Goal: Task Accomplishment & Management: Manage account settings

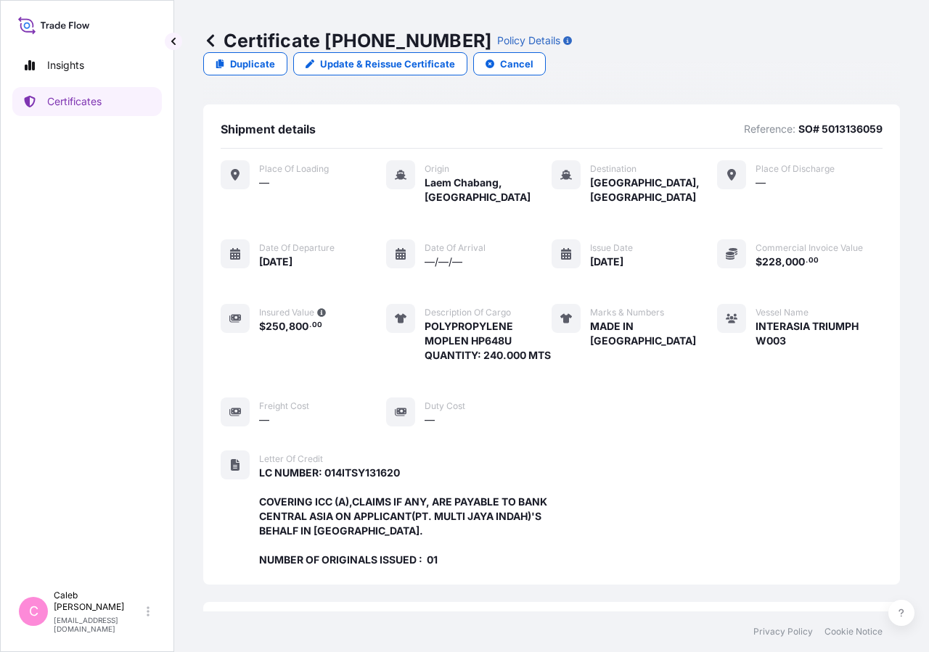
scroll to position [405, 0]
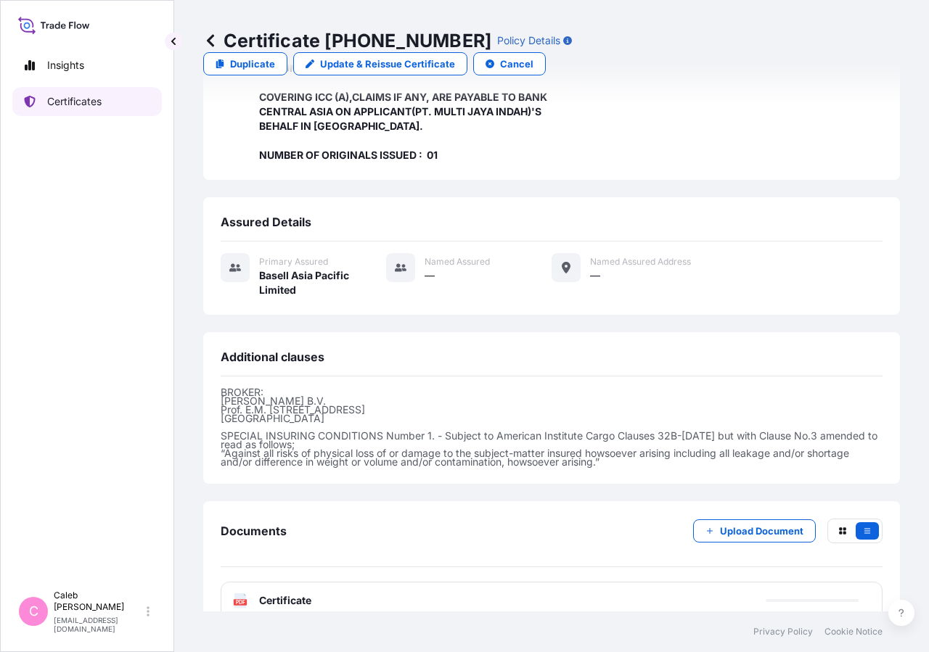
click at [102, 108] on p "Certificates" at bounding box center [74, 101] width 54 height 15
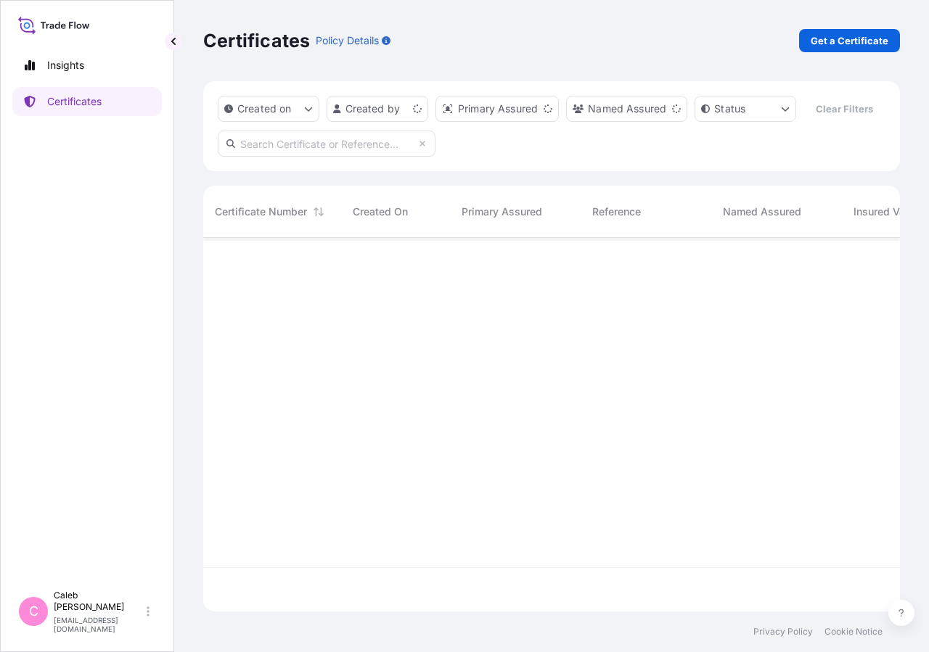
scroll to position [339, 684]
click at [324, 157] on input "text" at bounding box center [327, 144] width 218 height 26
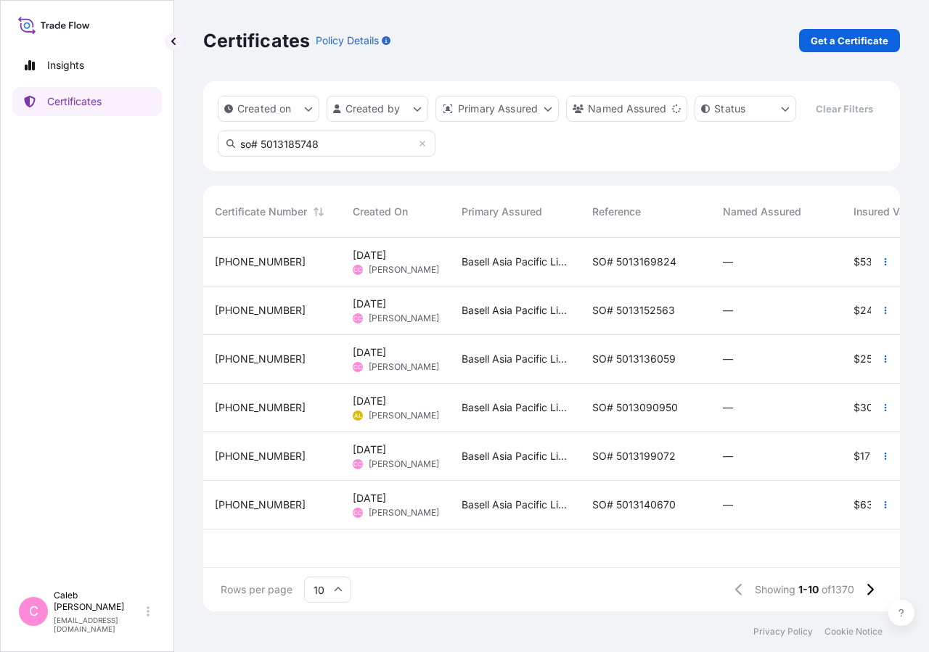
click at [263, 157] on input "so# 5013185748" at bounding box center [327, 144] width 218 height 26
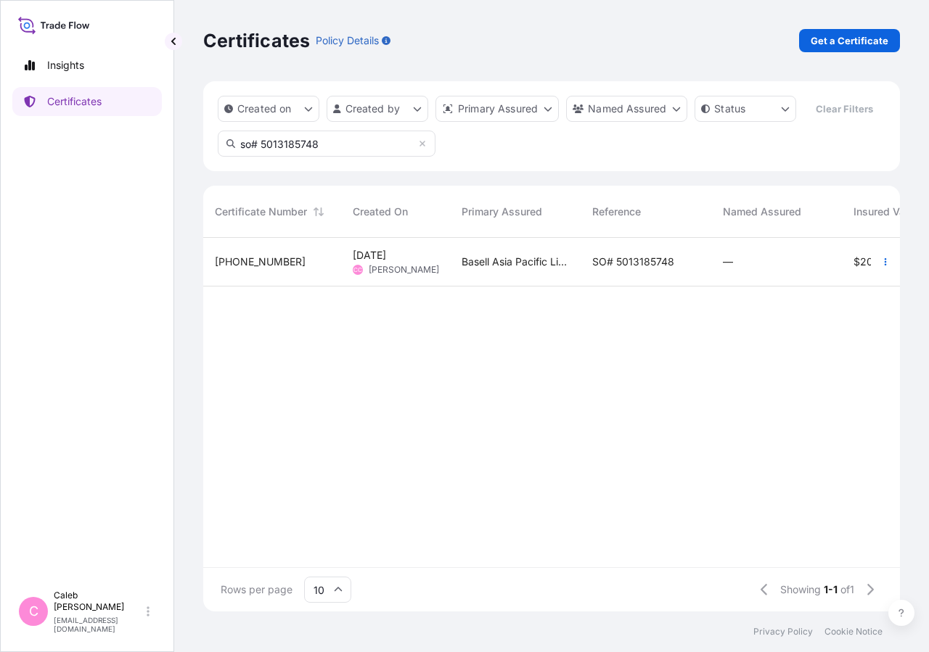
click at [303, 157] on input "so# 5013185748" at bounding box center [327, 144] width 218 height 26
type input "so# 5013185748"
click at [668, 269] on span "SO# 5013185748" at bounding box center [633, 262] width 82 height 15
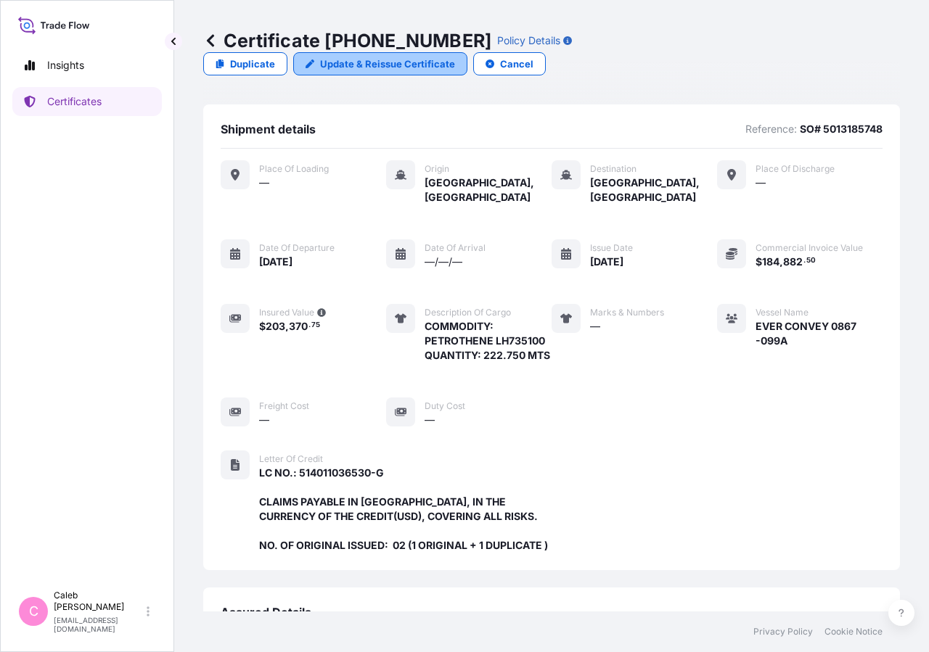
click at [455, 57] on p "Update & Reissue Certificate" at bounding box center [387, 64] width 135 height 15
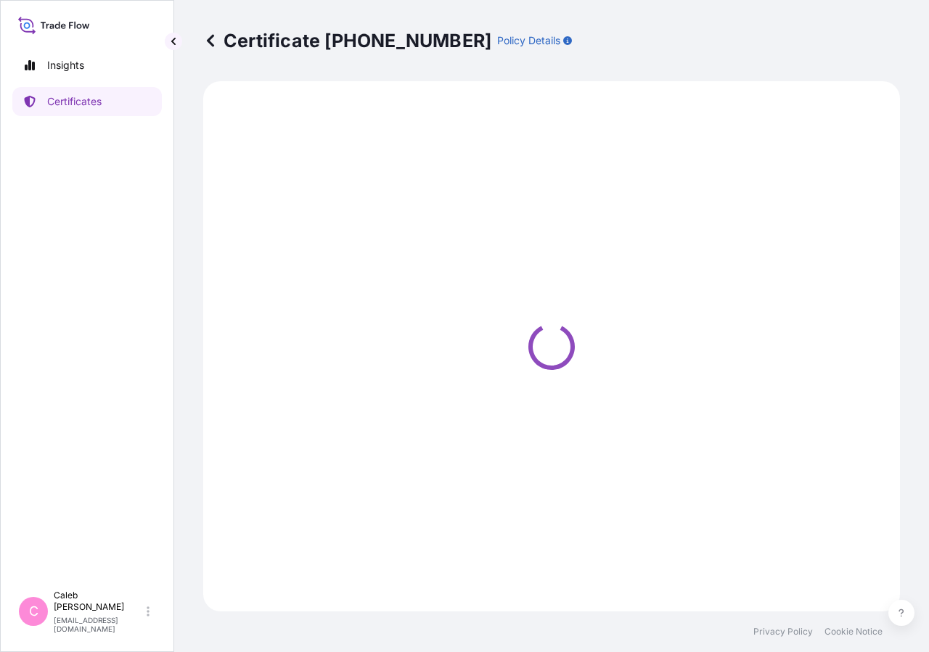
select select "Sea"
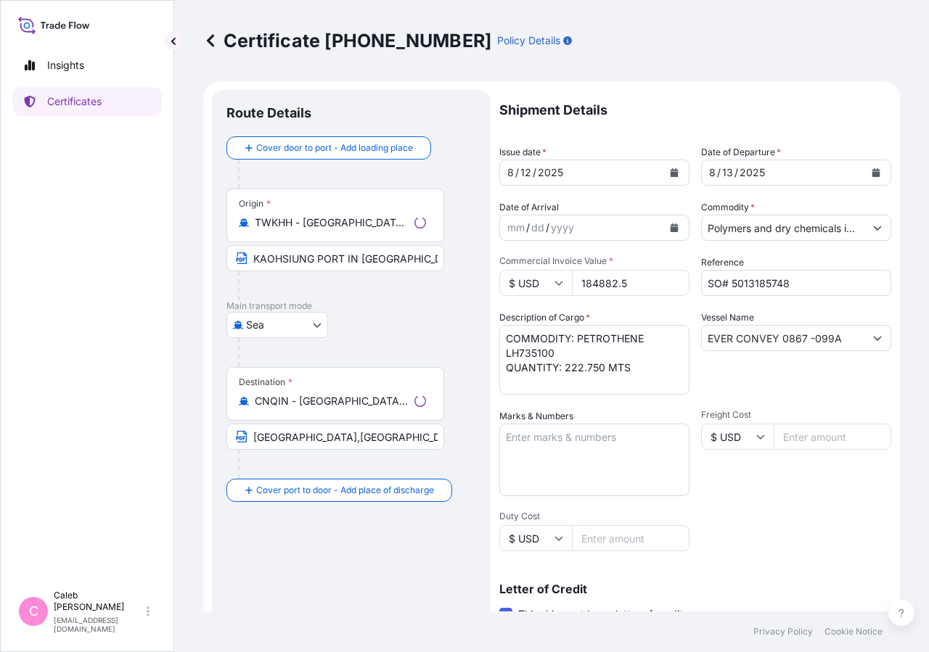
select select "32034"
click at [864, 176] on button "Calendar" at bounding box center [875, 172] width 23 height 23
click at [841, 167] on div "[DATE]" at bounding box center [783, 173] width 163 height 26
click at [864, 170] on button "Calendar" at bounding box center [875, 172] width 23 height 23
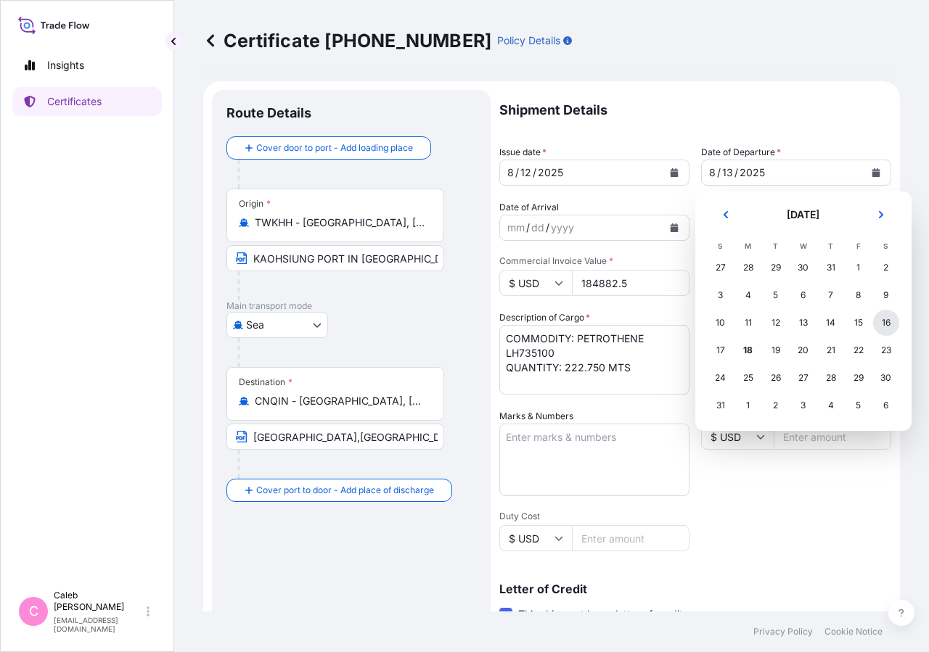
click at [882, 324] on div "16" at bounding box center [886, 323] width 26 height 26
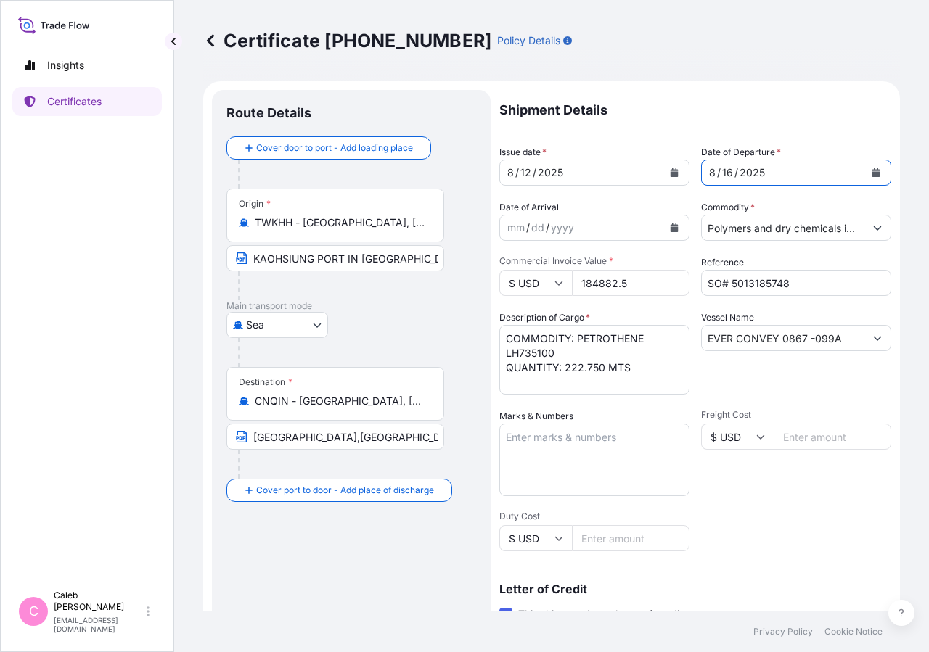
click at [671, 171] on icon "Calendar" at bounding box center [674, 172] width 8 height 9
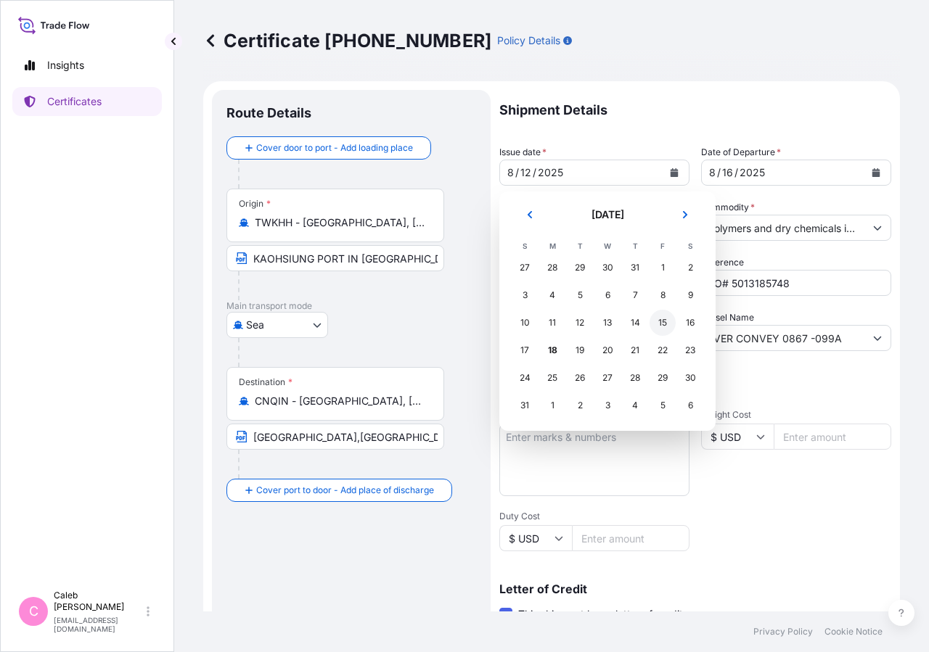
click at [662, 326] on div "15" at bounding box center [662, 323] width 26 height 26
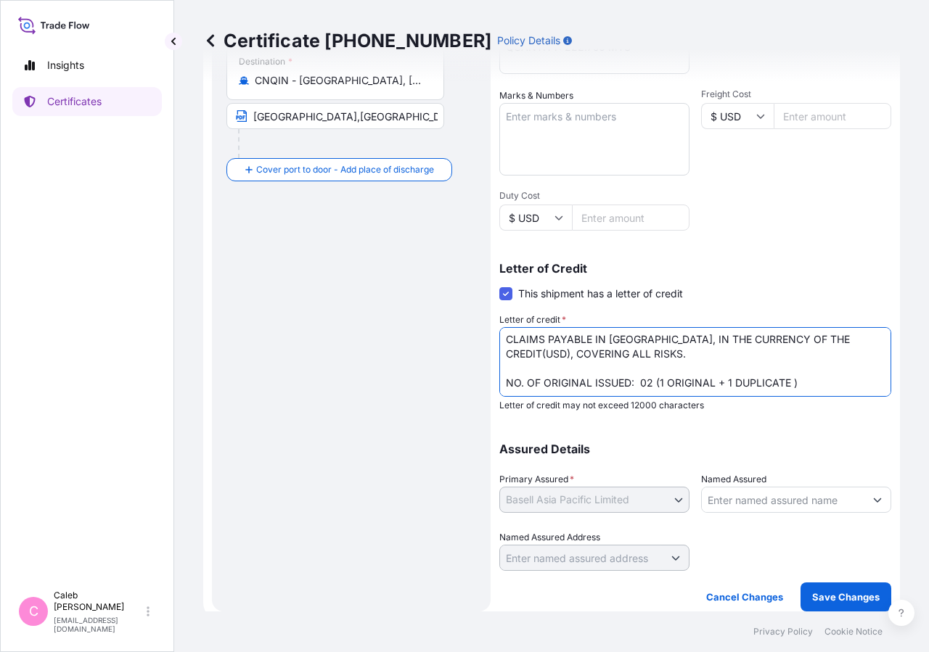
scroll to position [27, 0]
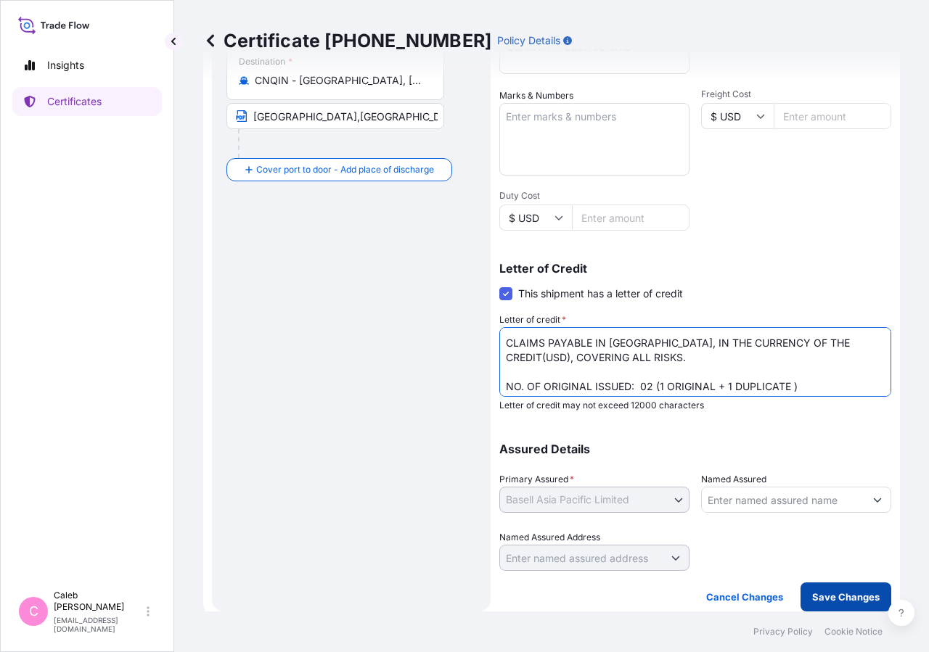
click at [834, 599] on p "Save Changes" at bounding box center [845, 597] width 67 height 15
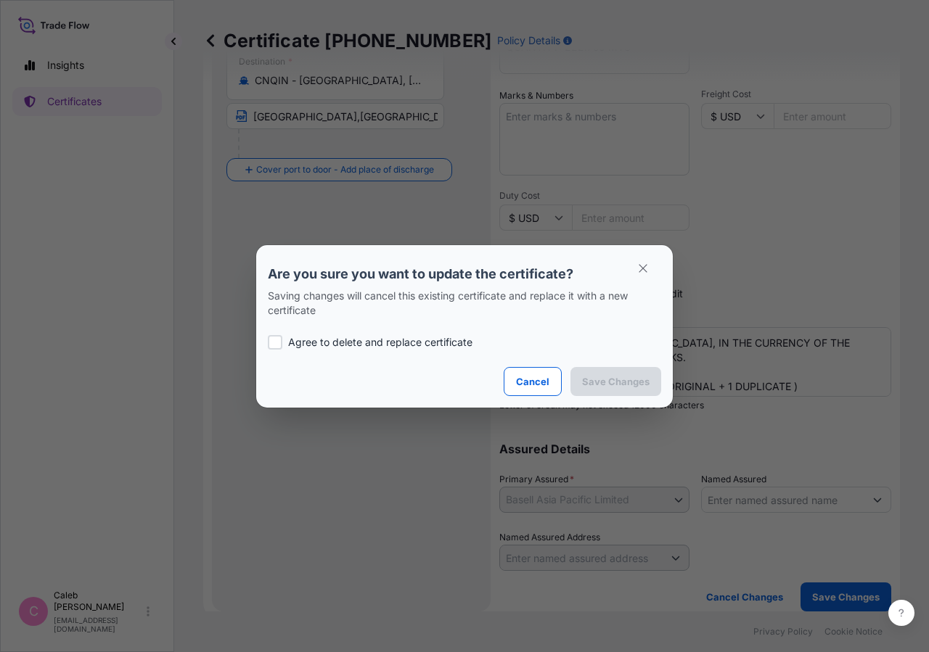
click at [282, 344] on label "Agree to delete and replace certificate" at bounding box center [464, 342] width 393 height 15
checkbox input "true"
click at [594, 377] on p "Save Changes" at bounding box center [615, 381] width 67 height 15
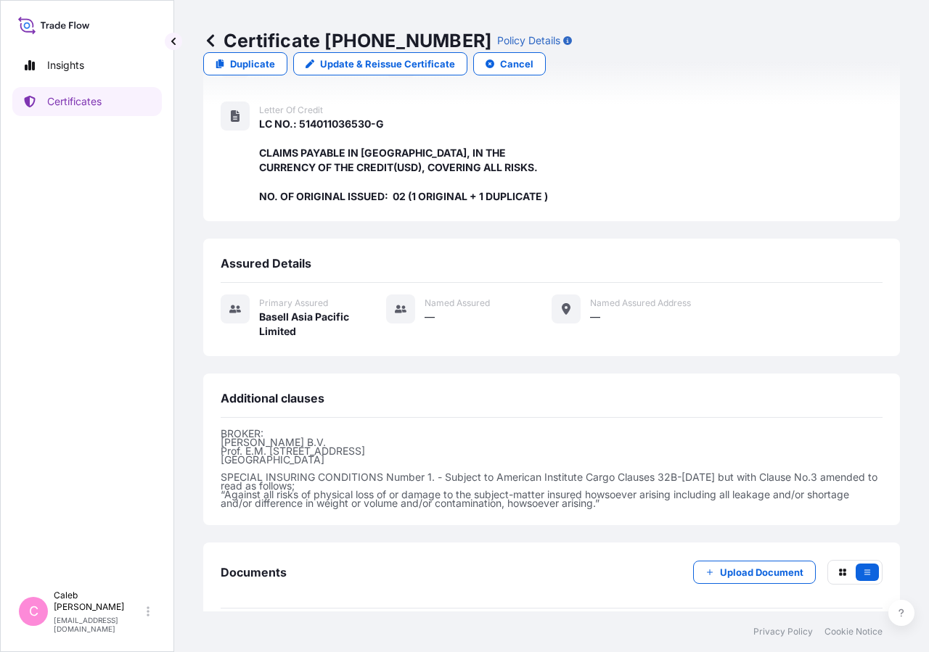
scroll to position [405, 0]
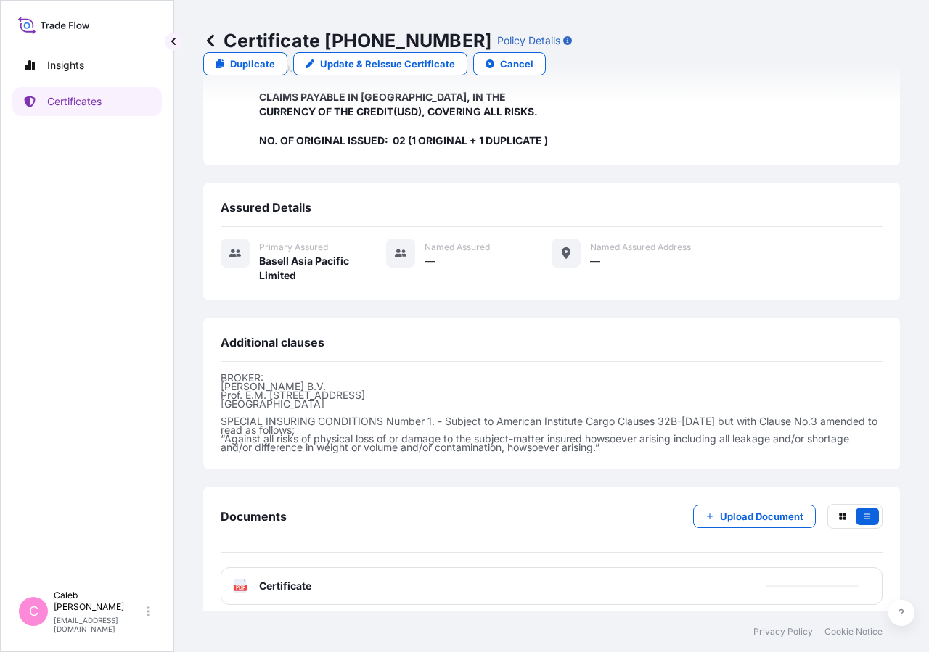
click at [276, 580] on span "Certificate" at bounding box center [285, 586] width 52 height 15
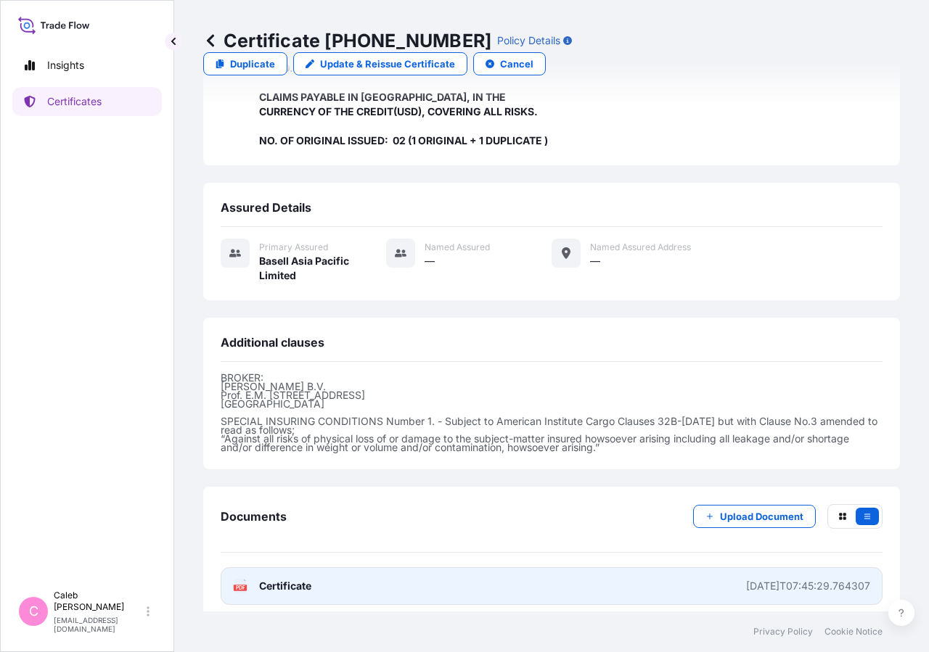
click at [244, 579] on icon at bounding box center [240, 586] width 12 height 15
click at [287, 580] on span "Certificate" at bounding box center [285, 586] width 52 height 15
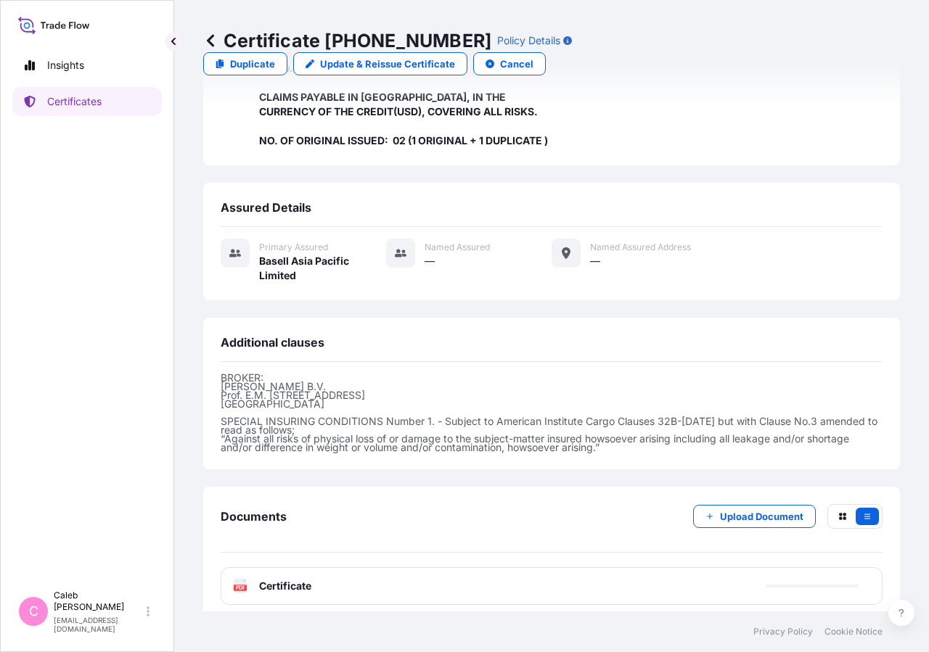
scroll to position [0, 0]
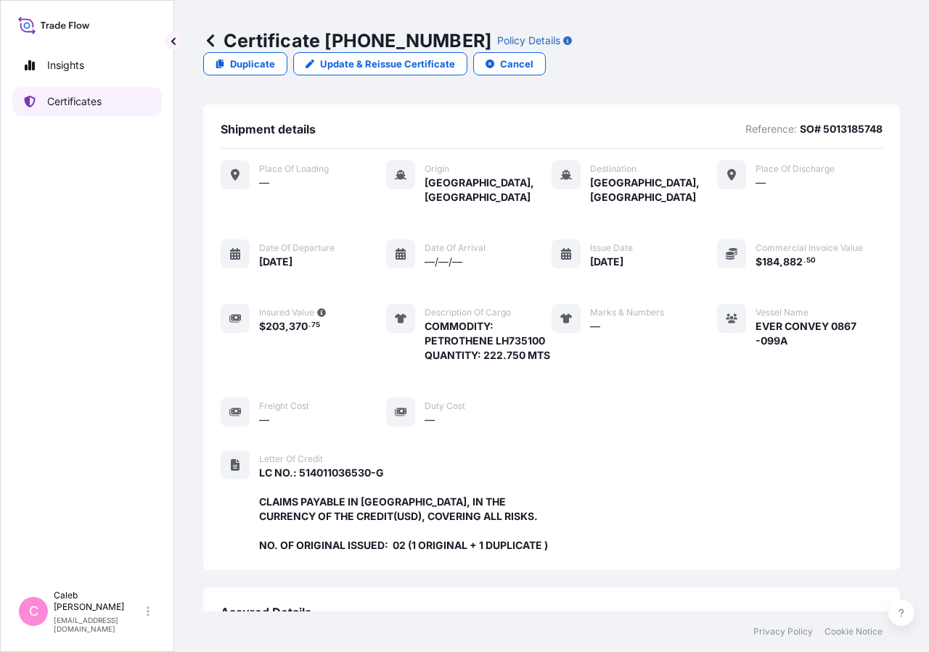
click at [107, 104] on link "Certificates" at bounding box center [86, 101] width 149 height 29
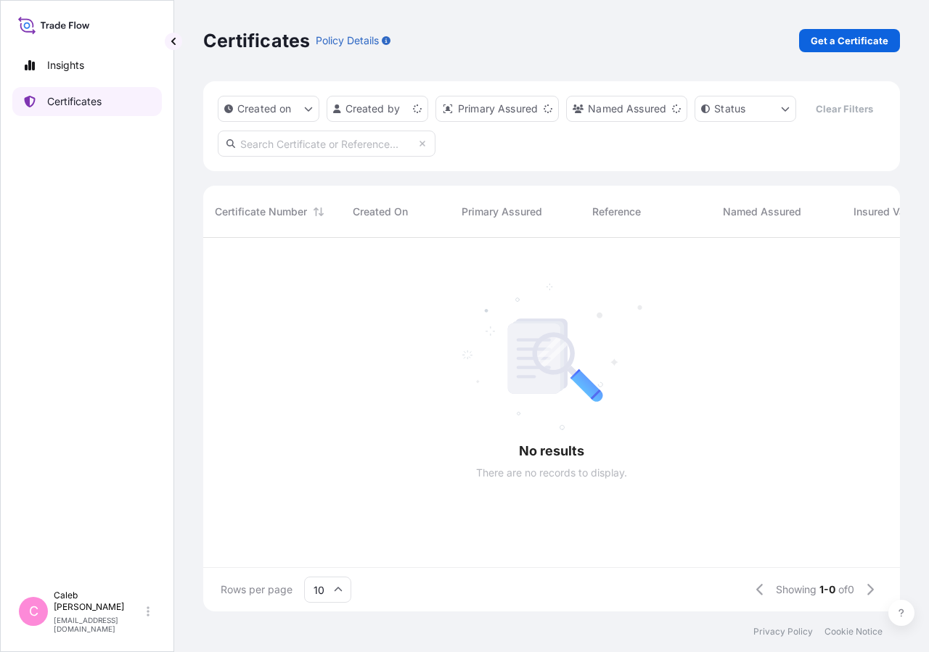
scroll to position [339, 684]
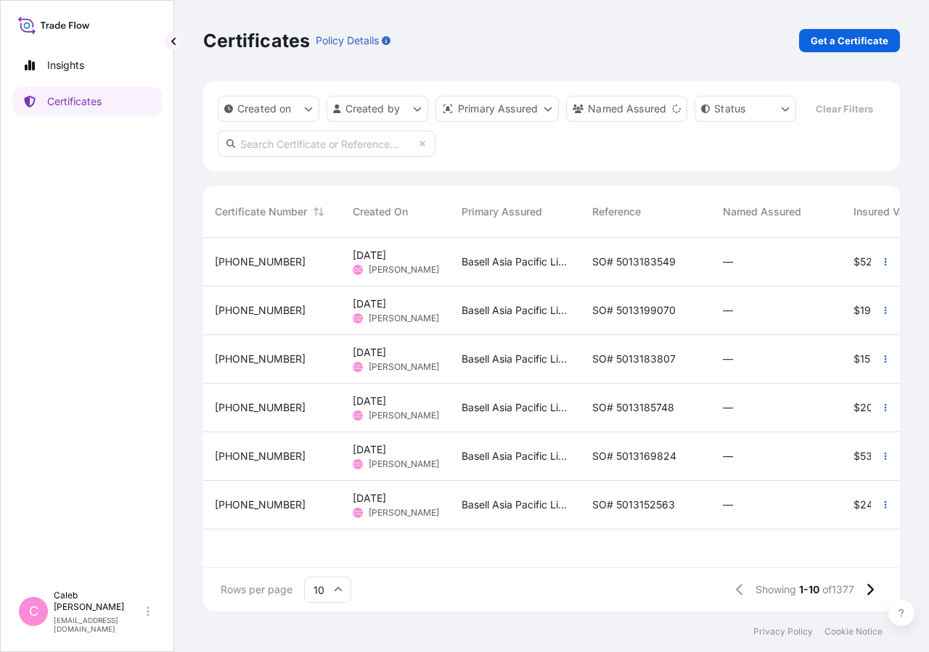
click at [292, 157] on input "text" at bounding box center [327, 144] width 218 height 26
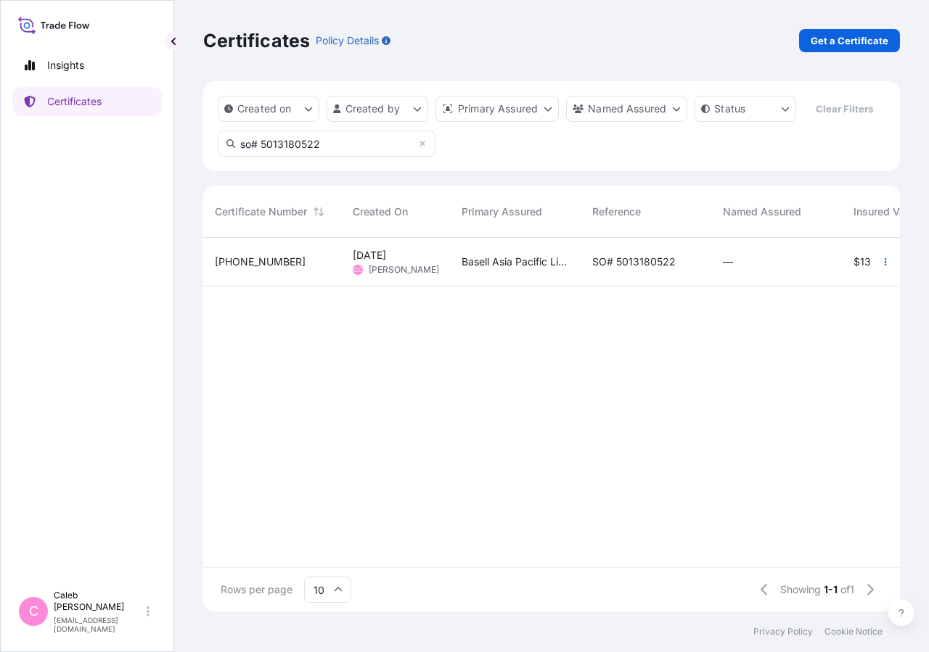
type input "so# 5013180522"
click at [589, 287] on div "SO# 5013180522" at bounding box center [645, 262] width 131 height 49
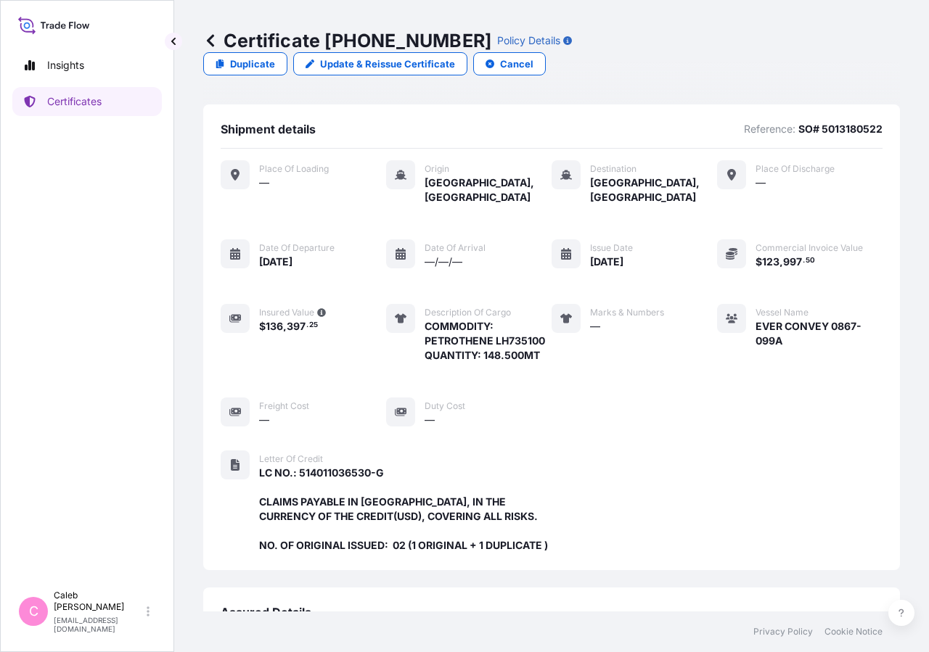
scroll to position [390, 0]
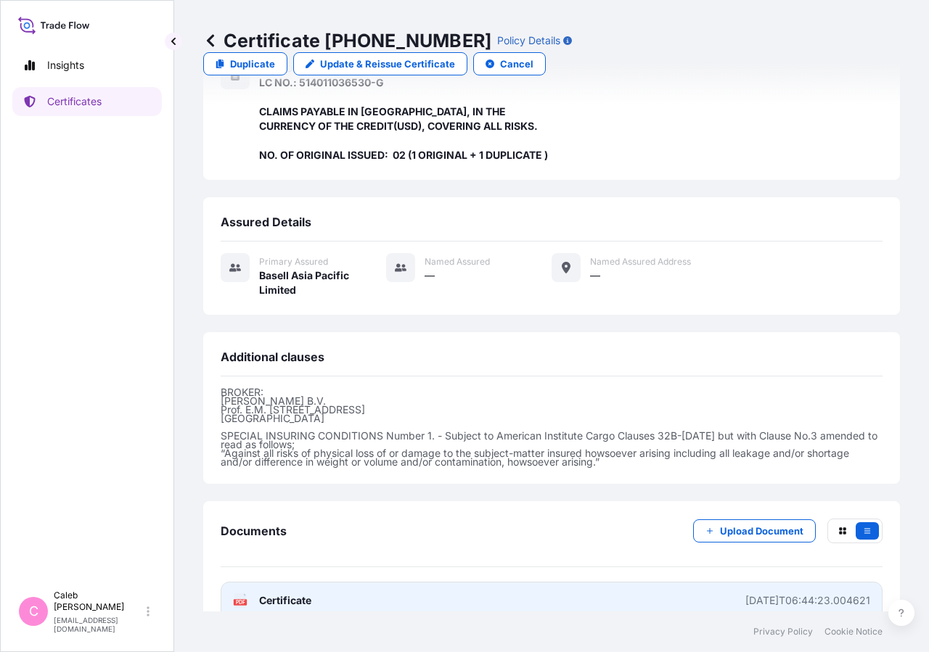
click at [288, 594] on span "Certificate" at bounding box center [285, 601] width 52 height 15
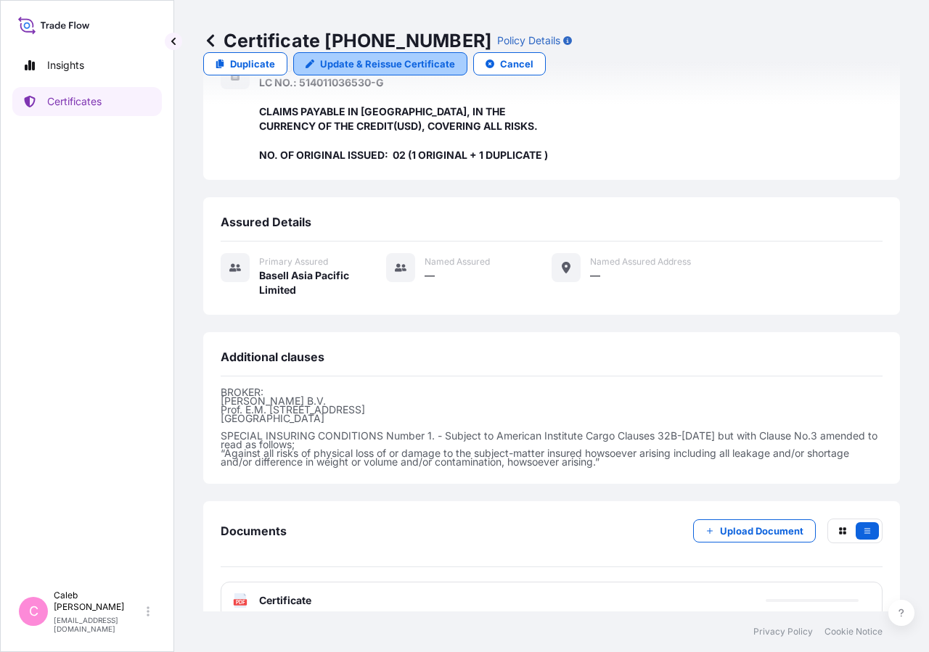
click at [455, 57] on p "Update & Reissue Certificate" at bounding box center [387, 64] width 135 height 15
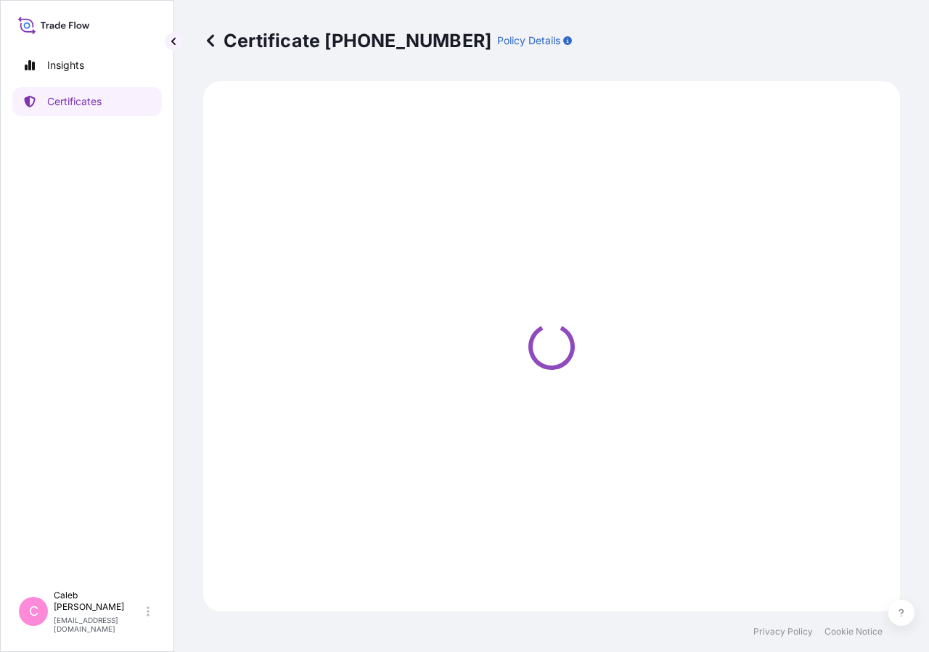
select select "Sea"
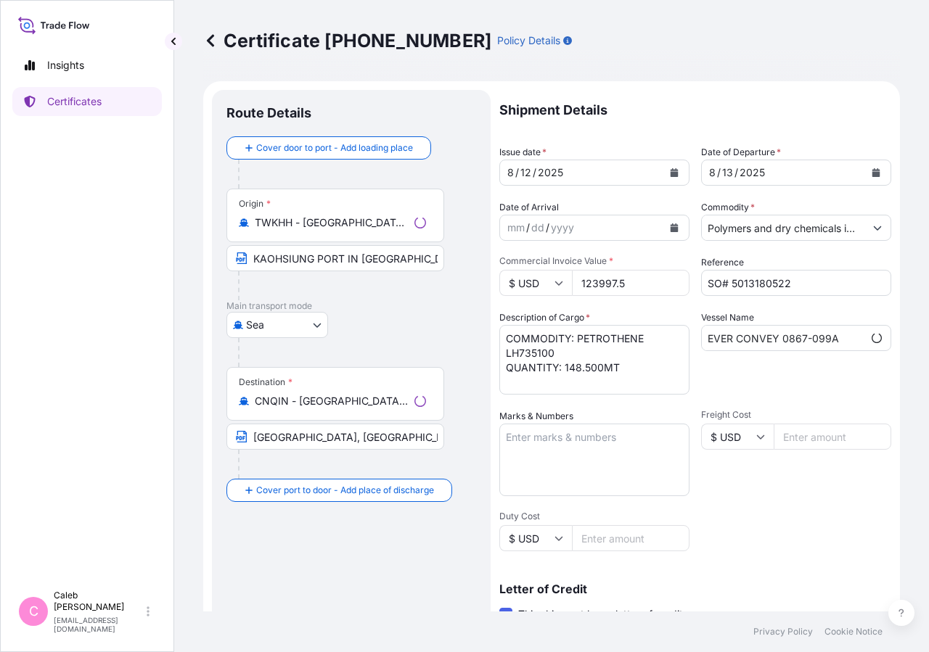
select select "32034"
click at [846, 179] on div "[DATE]" at bounding box center [783, 173] width 163 height 26
click at [872, 176] on icon "Calendar" at bounding box center [876, 172] width 8 height 9
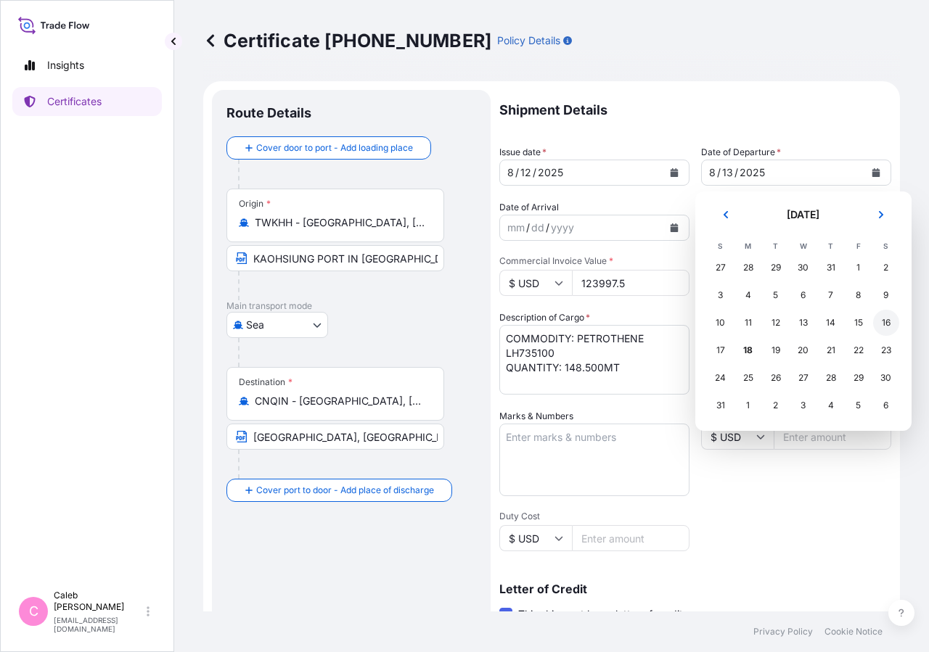
click at [883, 322] on div "16" at bounding box center [886, 323] width 26 height 26
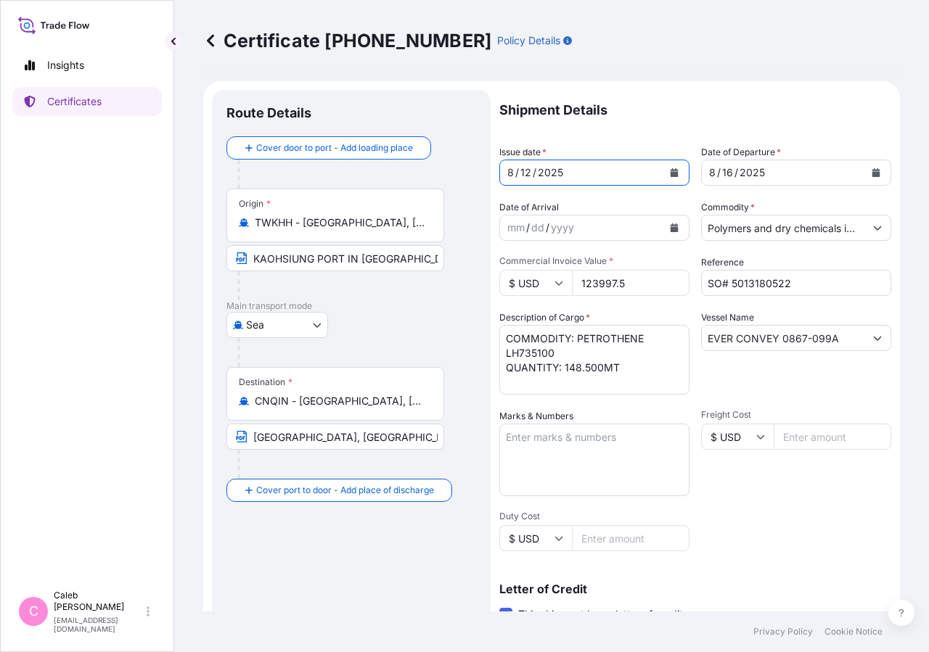
click at [673, 170] on button "Calendar" at bounding box center [673, 172] width 23 height 23
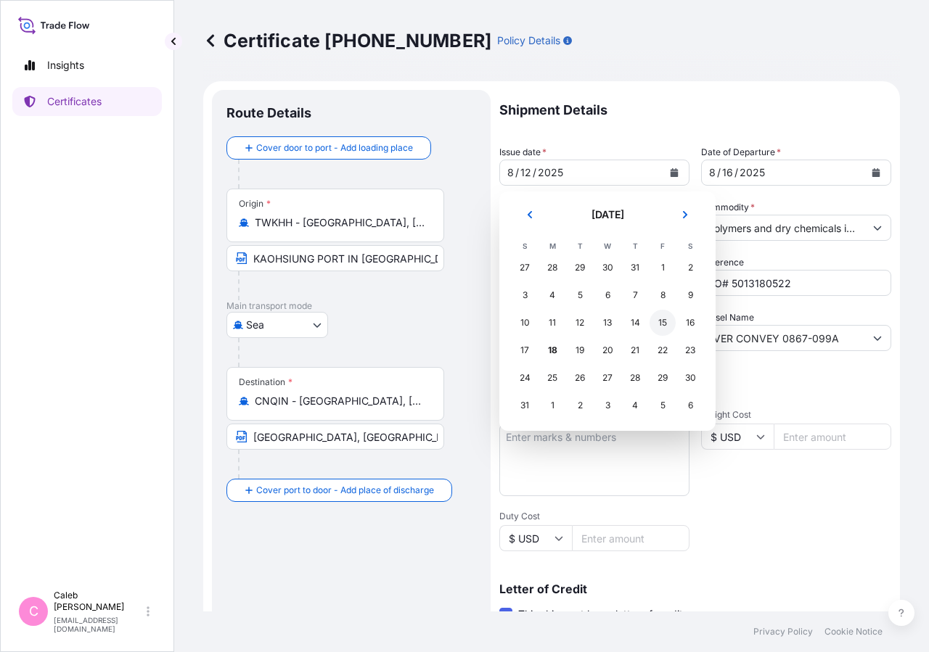
click at [665, 321] on div "15" at bounding box center [662, 323] width 26 height 26
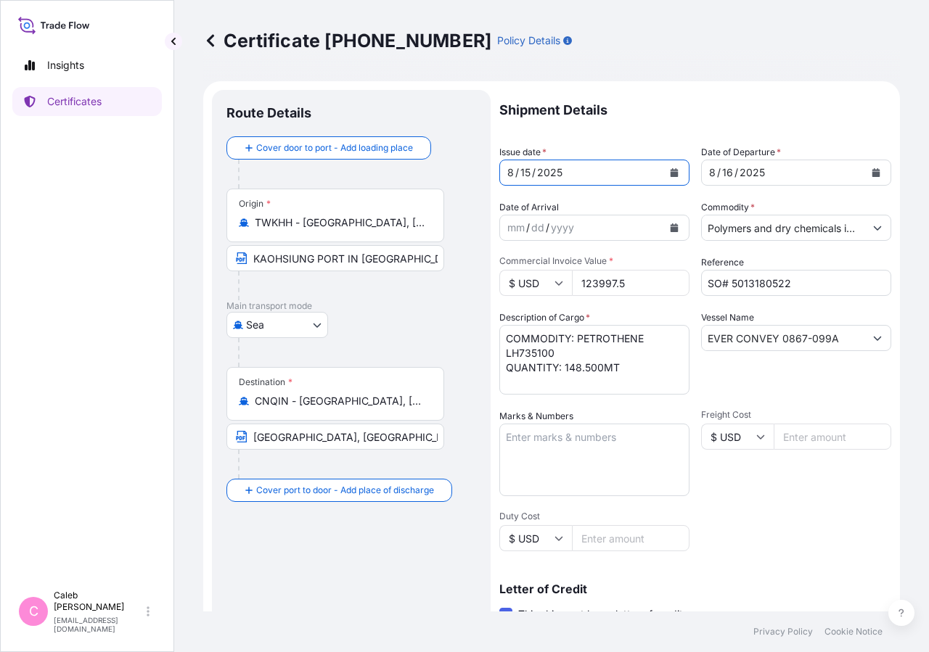
scroll to position [321, 0]
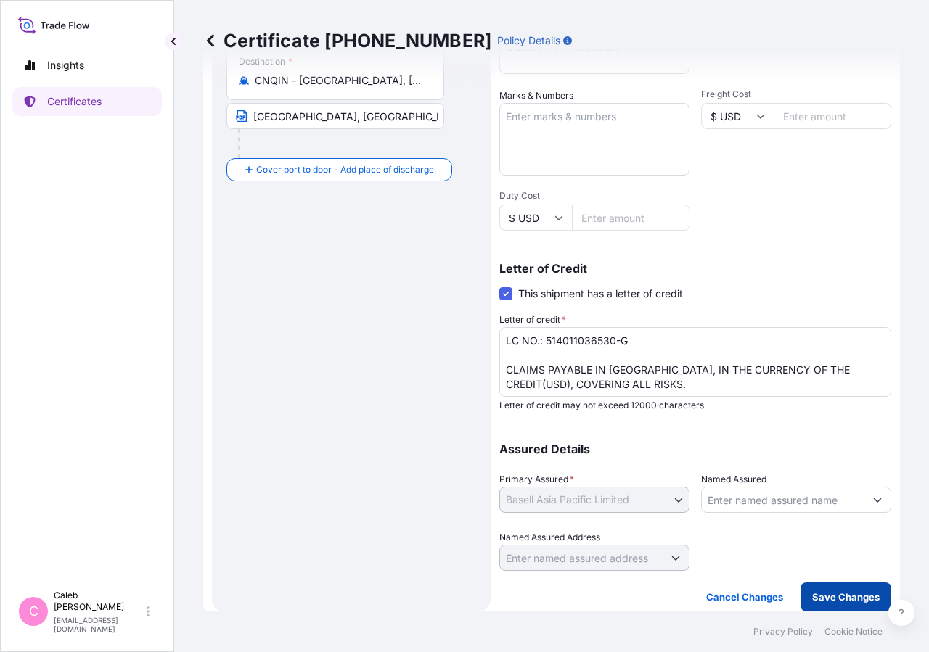
click at [837, 595] on p "Save Changes" at bounding box center [845, 597] width 67 height 15
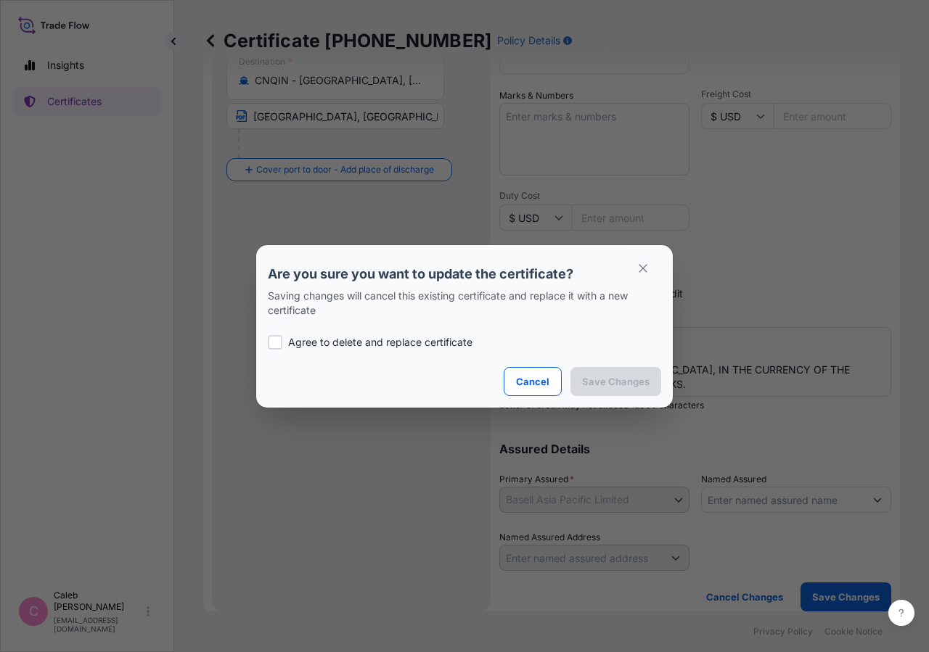
click at [290, 340] on p "Agree to delete and replace certificate" at bounding box center [380, 342] width 184 height 15
checkbox input "true"
click at [575, 373] on button "Save Changes" at bounding box center [615, 381] width 91 height 29
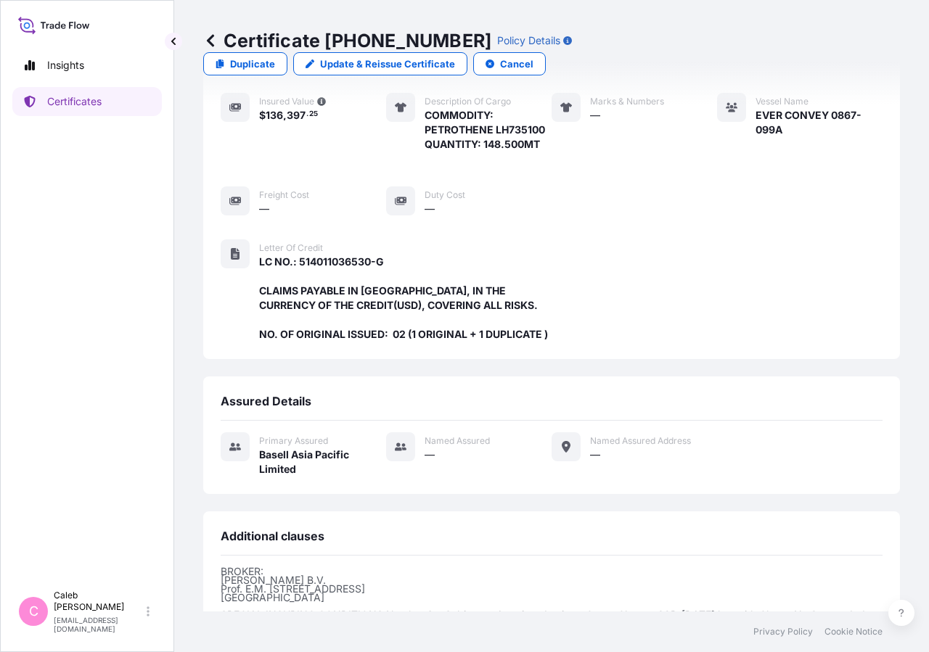
scroll to position [390, 0]
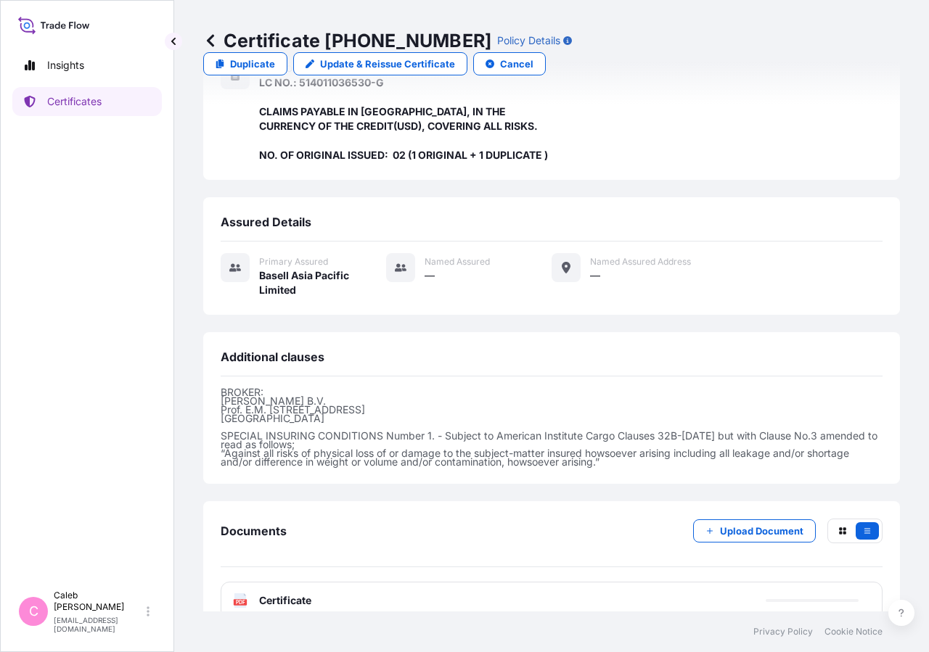
click at [305, 594] on span "Certificate" at bounding box center [285, 601] width 52 height 15
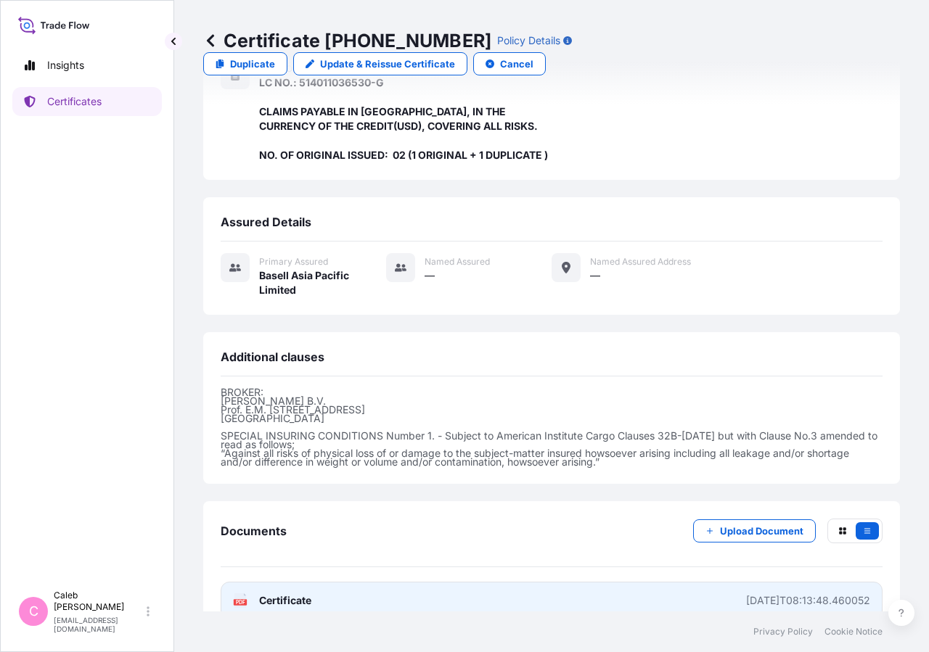
click at [268, 583] on link "PDF Certificate [DATE]T08:13:48.460052" at bounding box center [552, 601] width 662 height 38
